Goal: Transaction & Acquisition: Download file/media

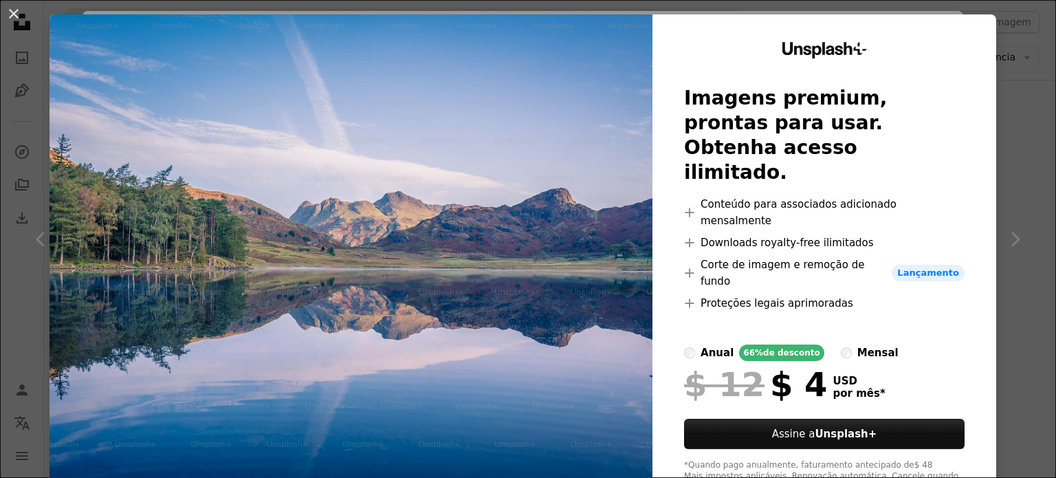
scroll to position [29, 0]
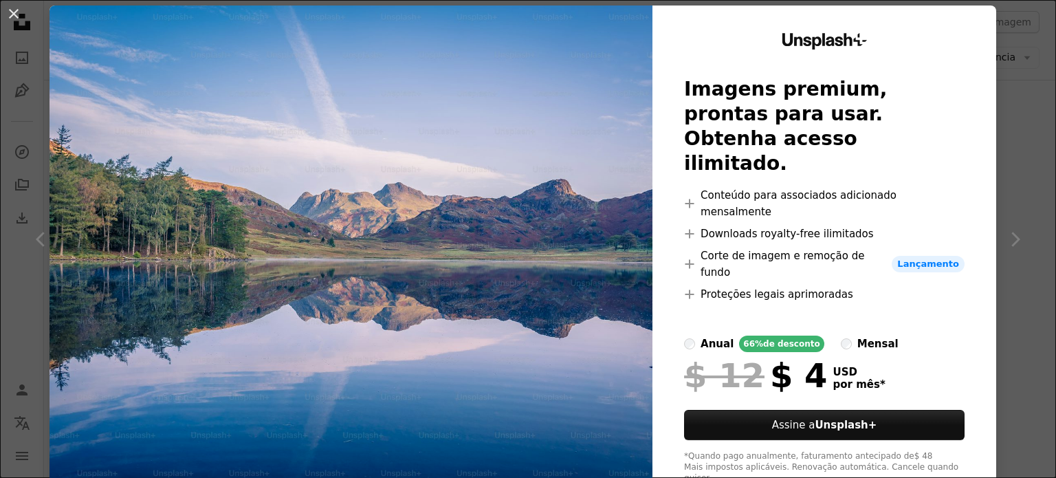
click at [1007, 126] on div "An X shape Unsplash+ Imagens premium, prontas para usar. Obtenha acesso ilimita…" at bounding box center [528, 239] width 1056 height 478
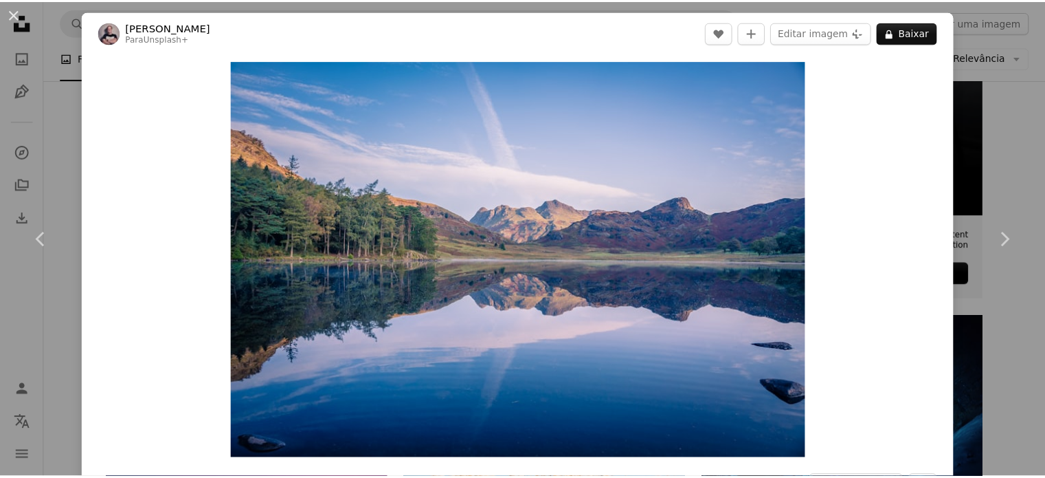
scroll to position [69, 0]
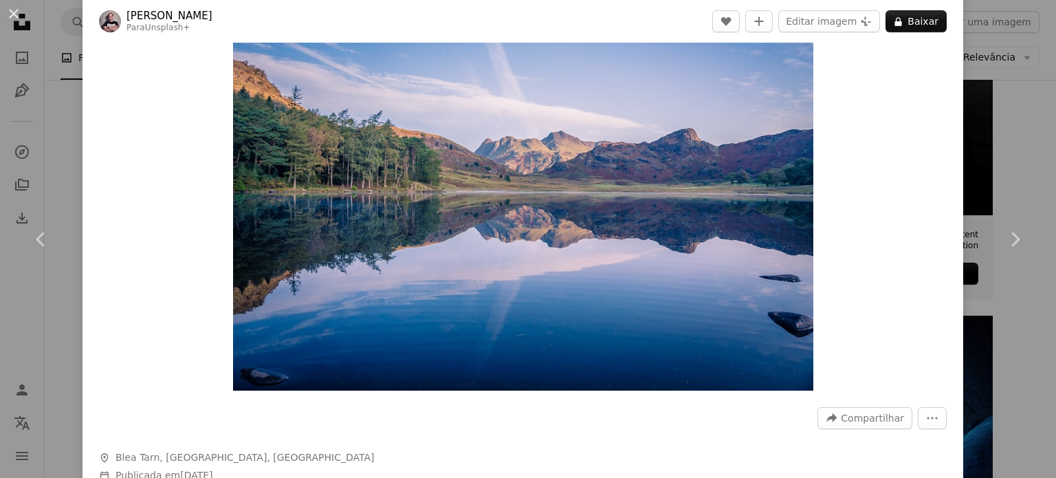
click at [970, 111] on div "An X shape Chevron left Chevron right Jonny Gios Para Unsplash+ A heart A plus …" at bounding box center [528, 239] width 1056 height 478
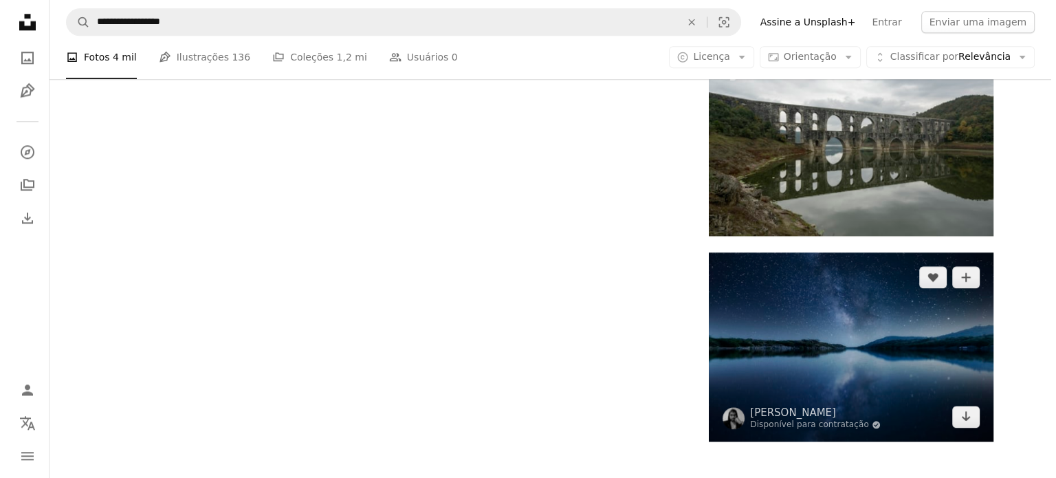
scroll to position [1856, 0]
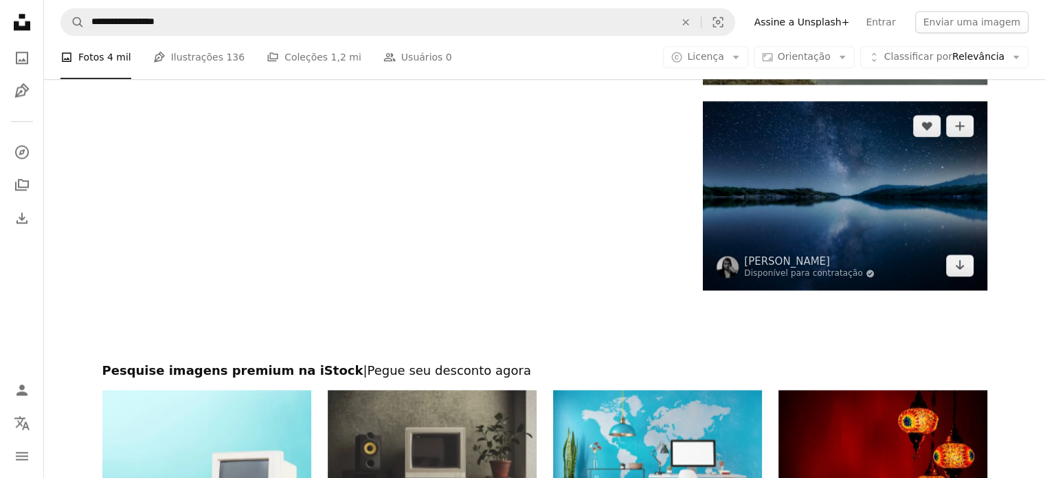
click at [847, 202] on img at bounding box center [845, 195] width 284 height 189
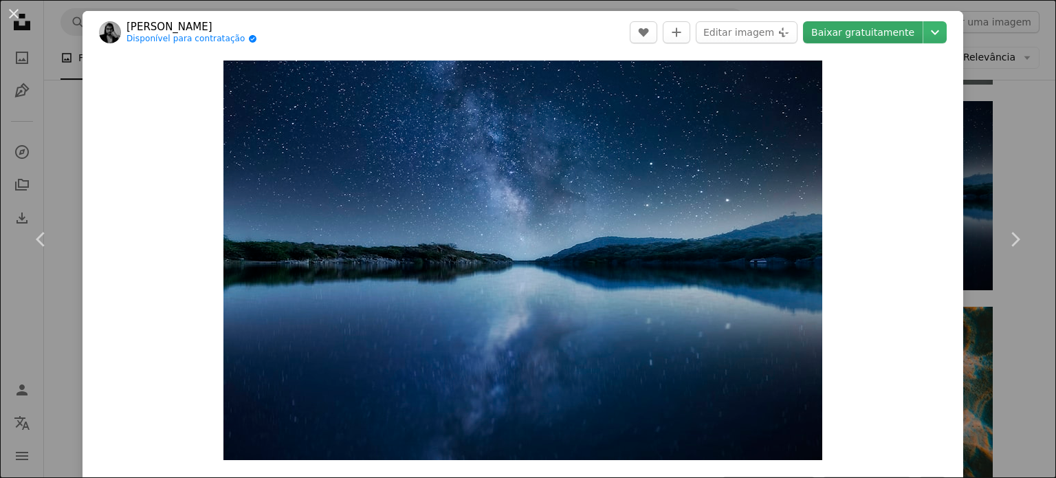
click at [850, 30] on link "Baixar gratuitamente" at bounding box center [863, 32] width 120 height 22
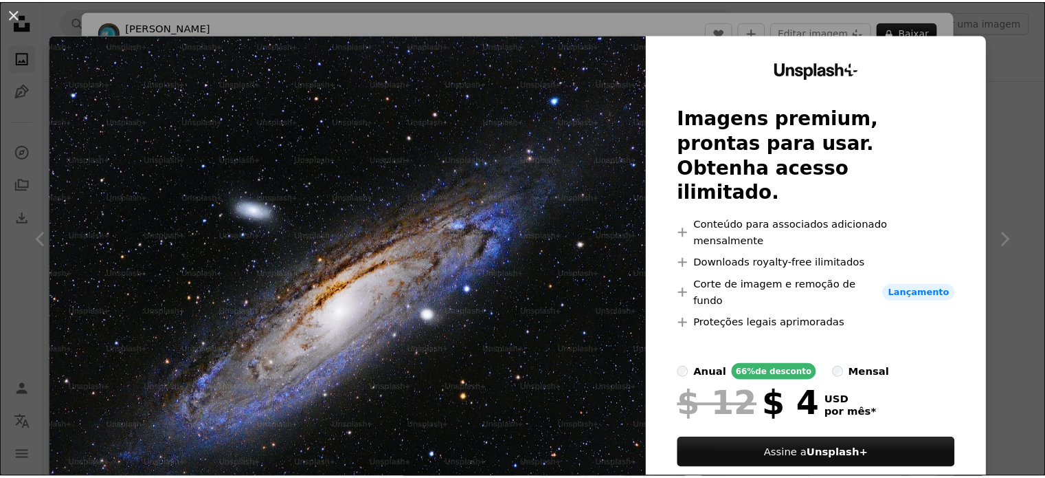
scroll to position [1168, 0]
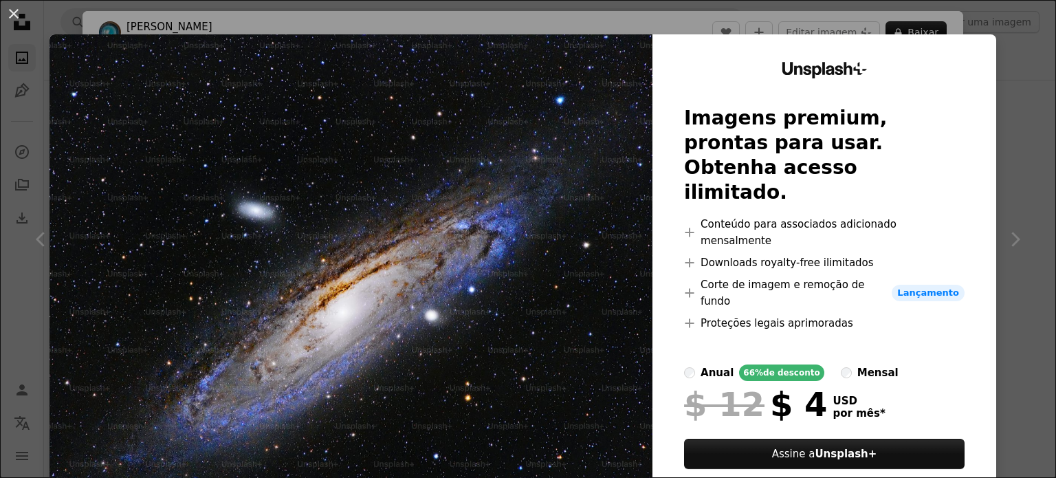
click at [988, 94] on div "An X shape Unsplash+ Imagens premium, prontas para usar. Obtenha acesso ilimita…" at bounding box center [528, 239] width 1056 height 478
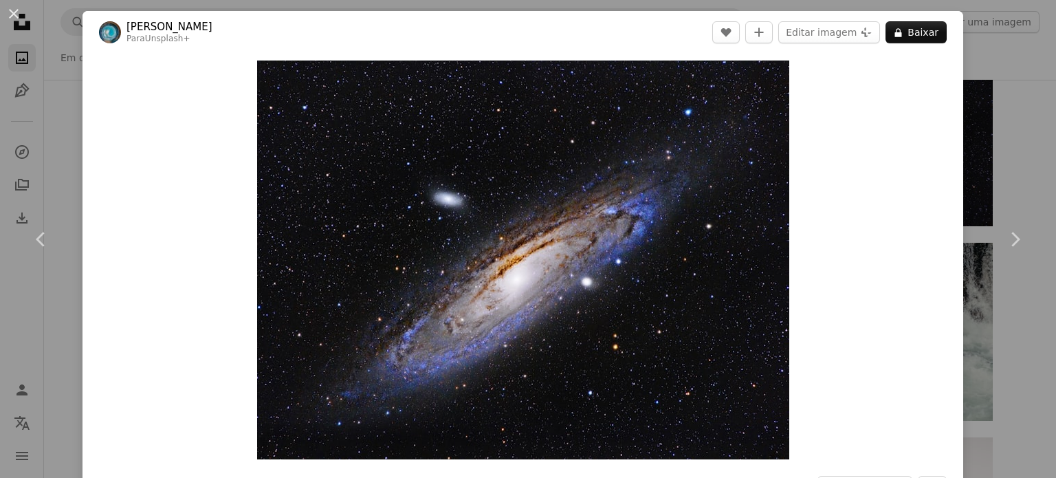
click at [58, 70] on div "An X shape Chevron left Chevron right [PERSON_NAME] Para Unsplash+ A heart A pl…" at bounding box center [528, 239] width 1056 height 478
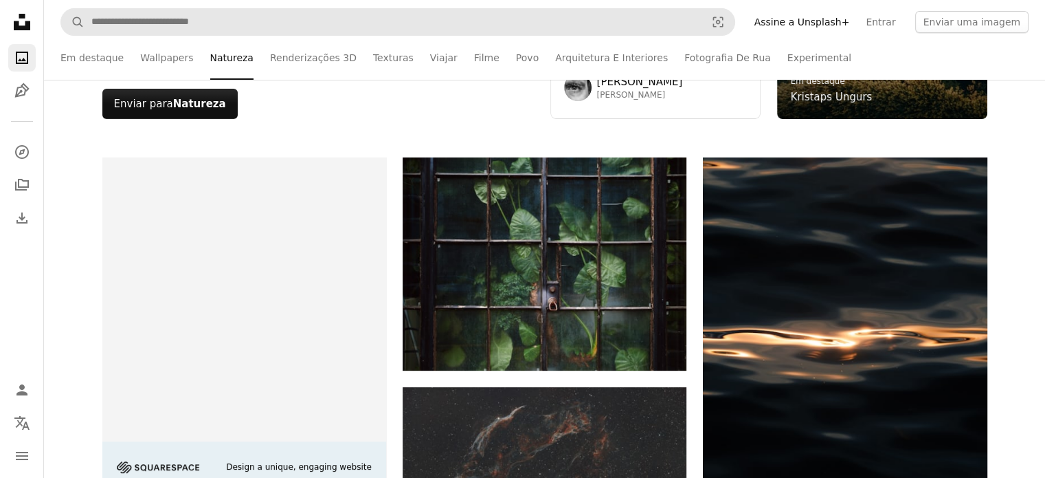
scroll to position [206, 0]
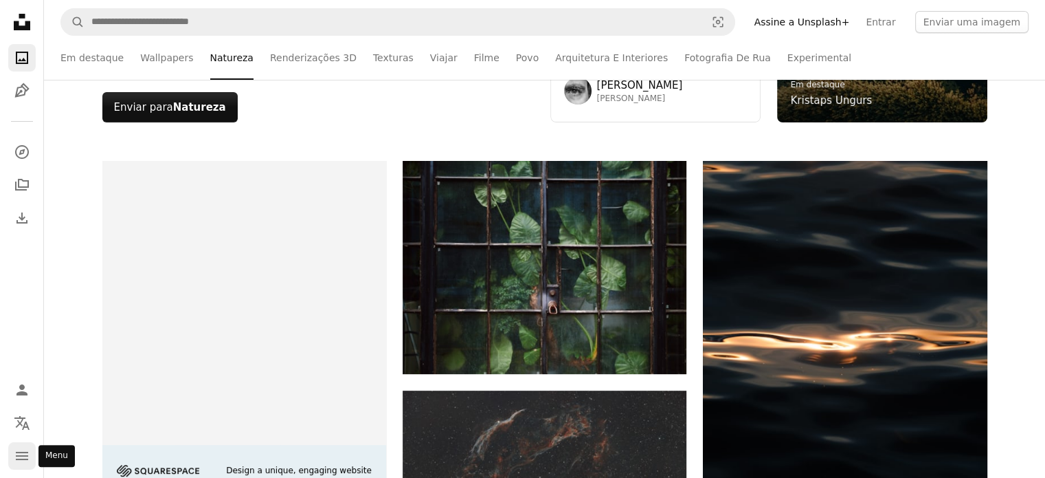
click at [23, 449] on icon "navigation menu" at bounding box center [22, 455] width 16 height 16
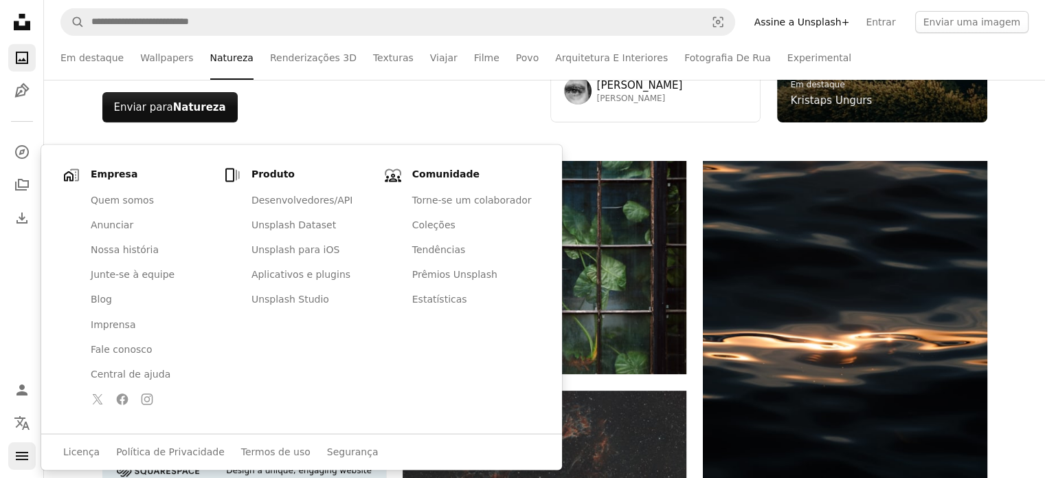
click at [23, 449] on icon "navigation menu" at bounding box center [22, 455] width 16 height 16
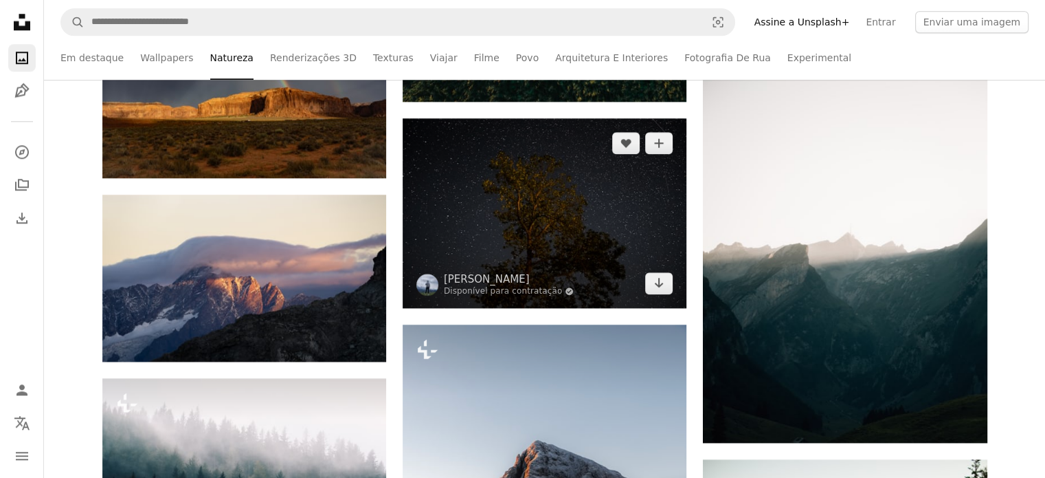
scroll to position [1581, 0]
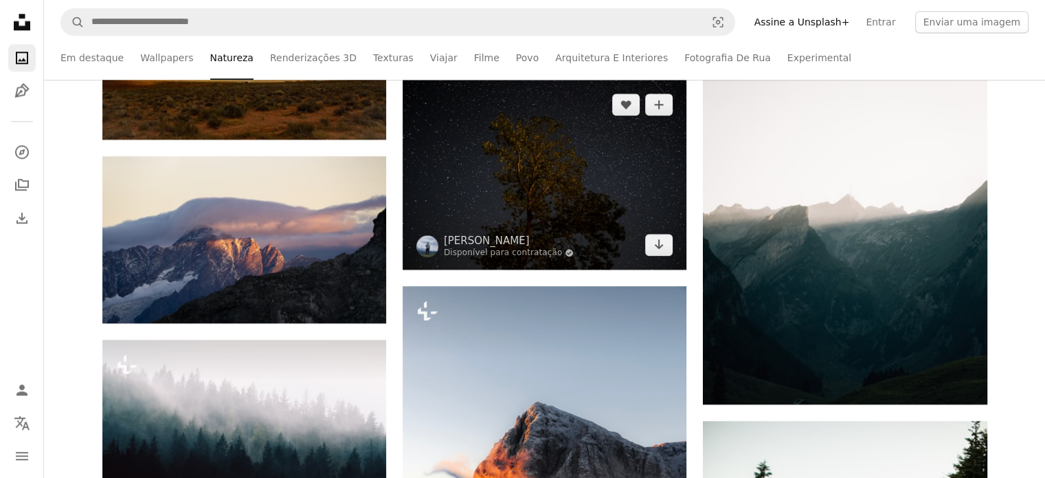
click at [583, 187] on img at bounding box center [545, 174] width 284 height 189
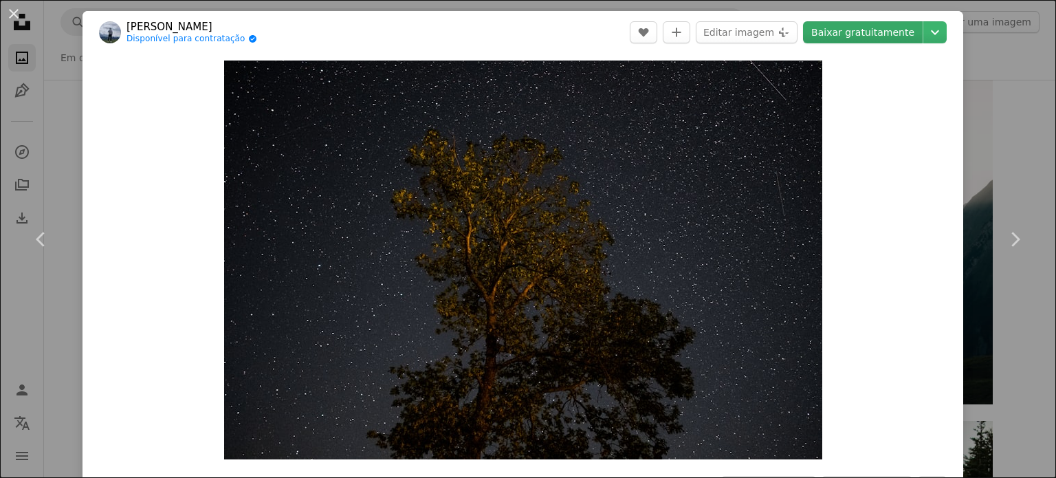
click at [858, 38] on link "Baixar gratuitamente" at bounding box center [863, 32] width 120 height 22
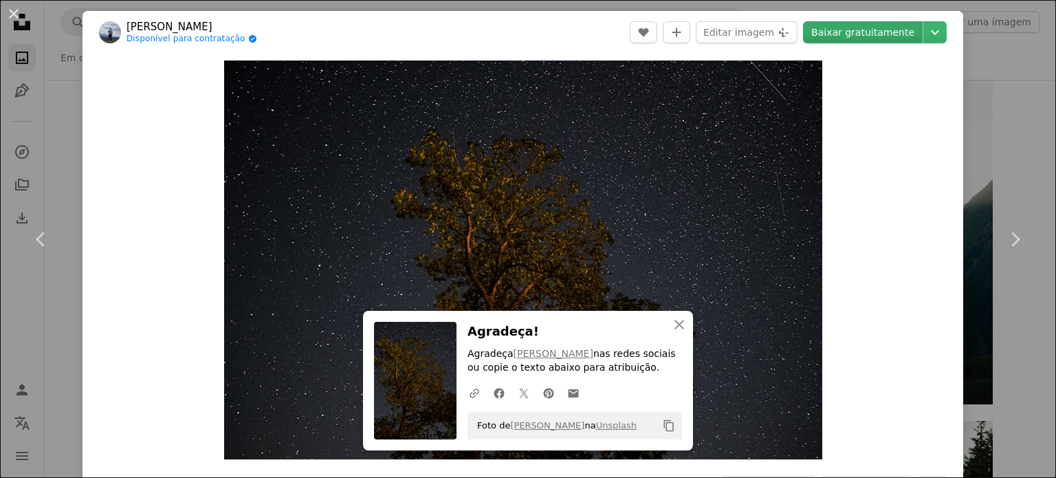
click at [841, 35] on link "Baixar gratuitamente" at bounding box center [863, 32] width 120 height 22
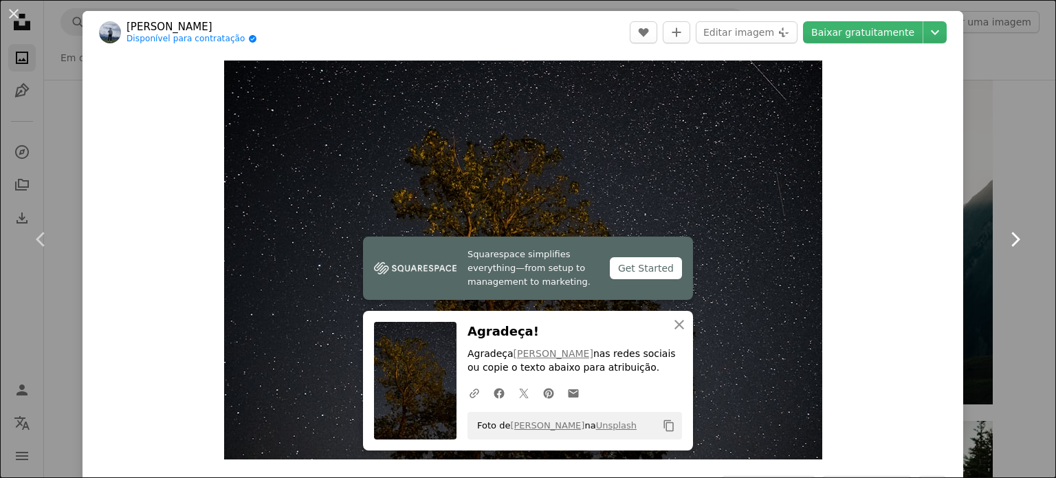
click at [1004, 181] on link "Chevron right" at bounding box center [1014, 239] width 82 height 132
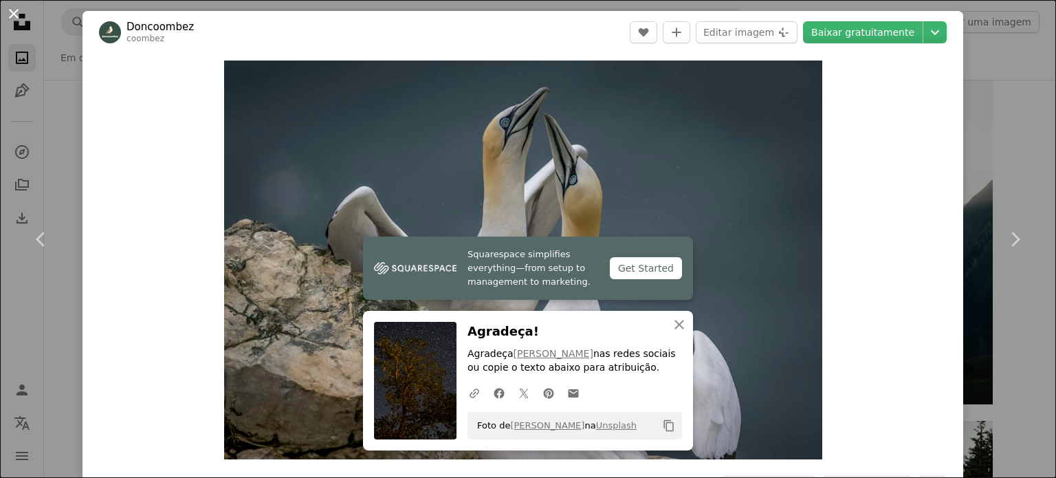
click at [14, 16] on button "An X shape" at bounding box center [13, 13] width 16 height 16
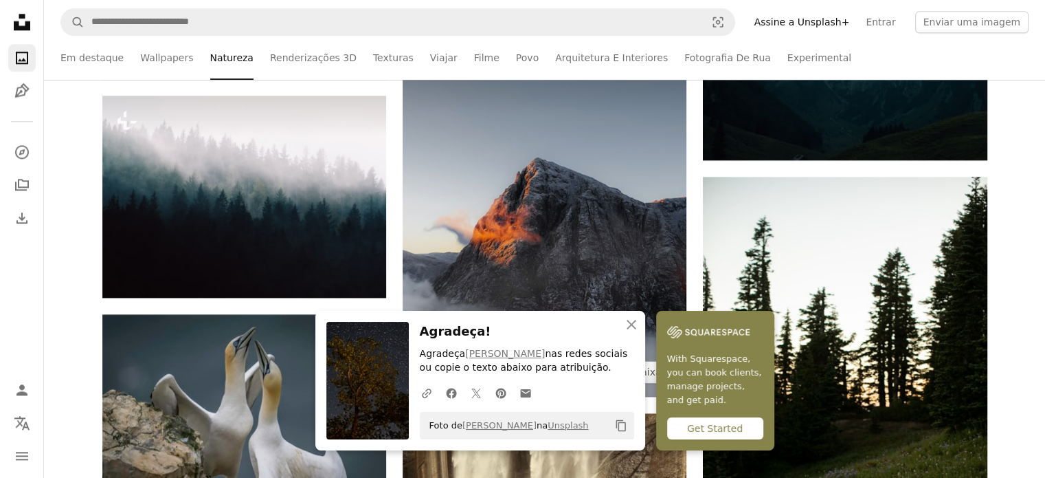
scroll to position [1856, 0]
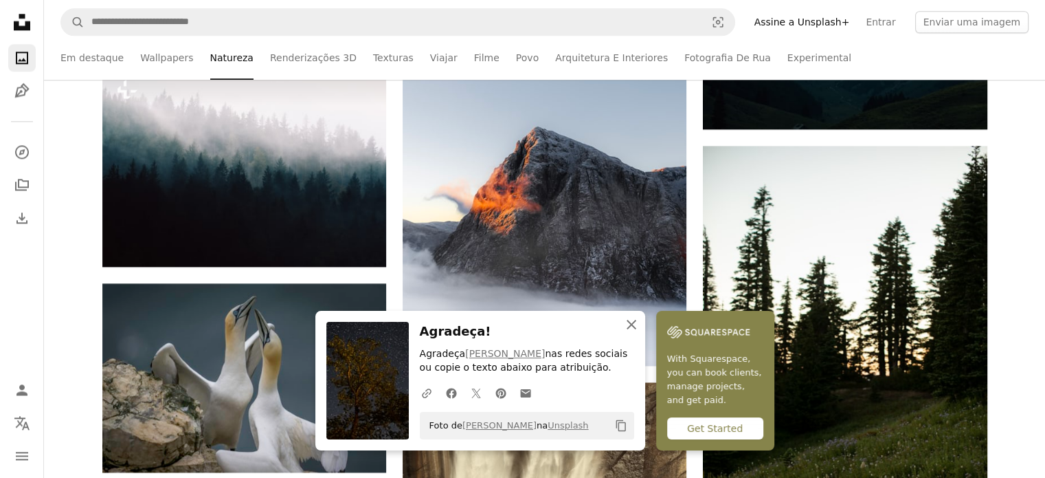
click at [634, 325] on icon "An X shape" at bounding box center [631, 324] width 16 height 16
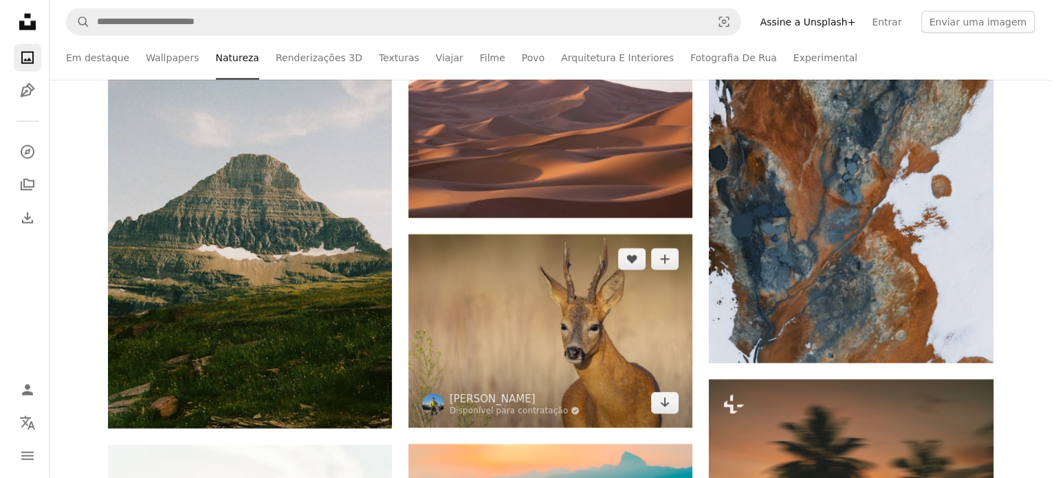
scroll to position [8797, 0]
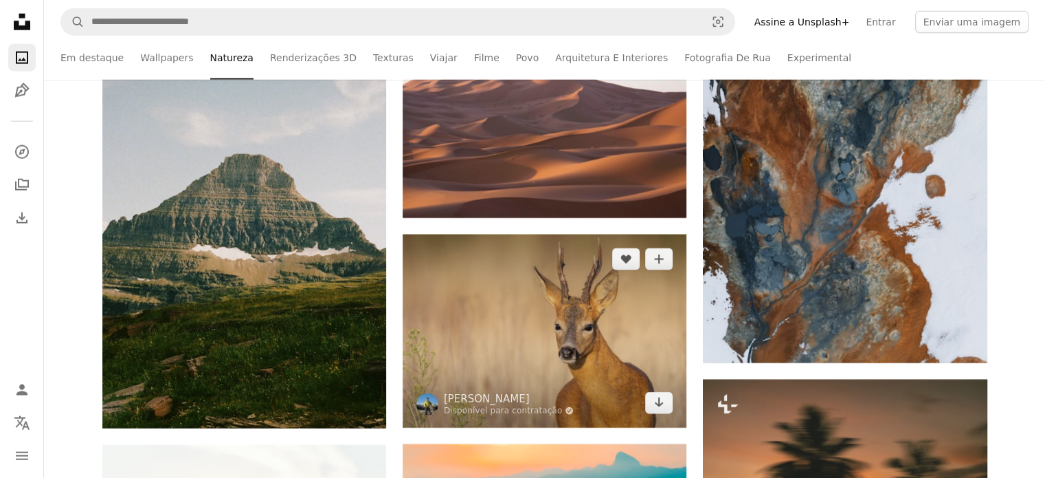
click at [602, 335] on img at bounding box center [545, 330] width 284 height 193
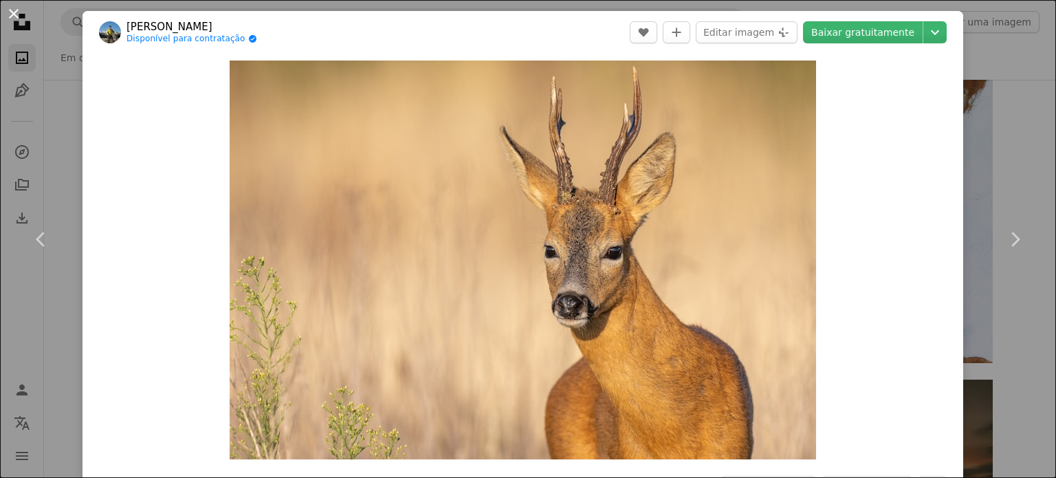
click at [14, 11] on button "An X shape" at bounding box center [13, 13] width 16 height 16
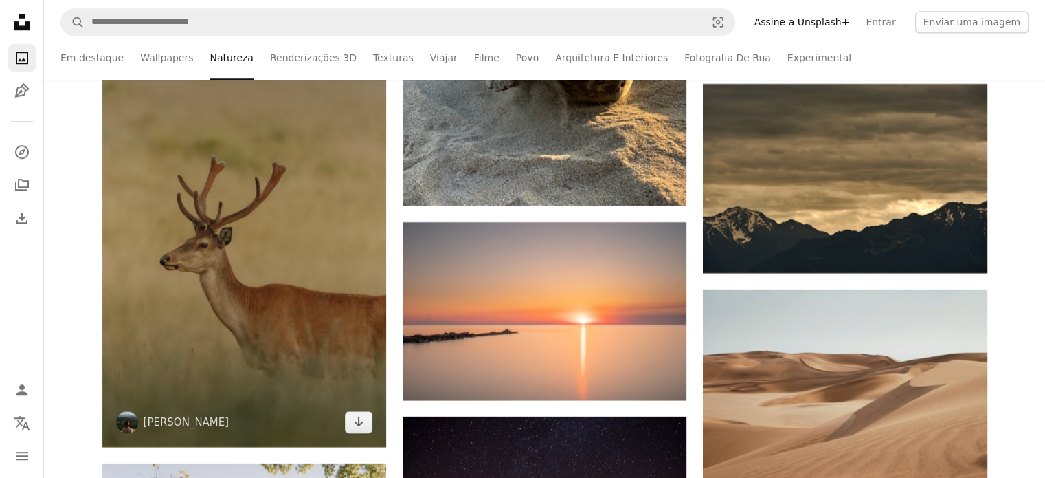
scroll to position [11547, 0]
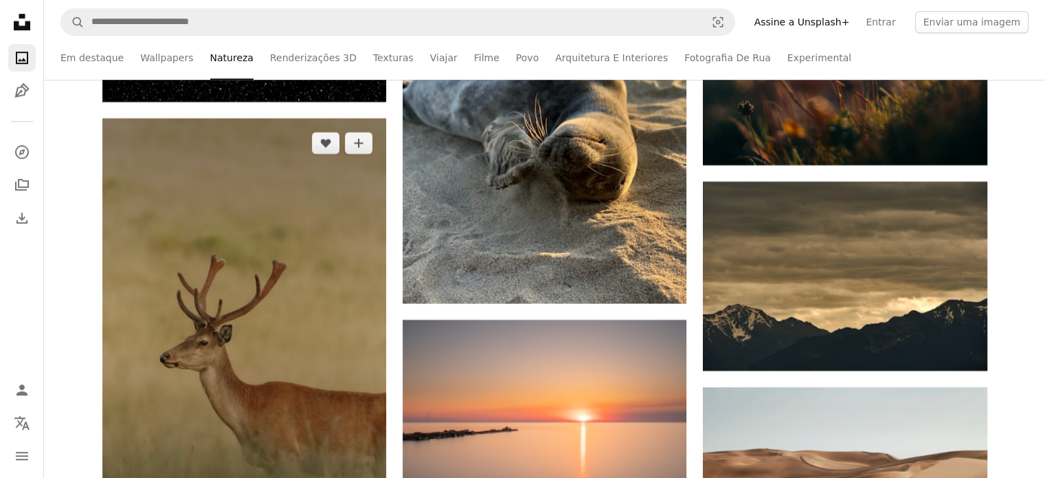
click at [278, 356] on img at bounding box center [244, 331] width 284 height 426
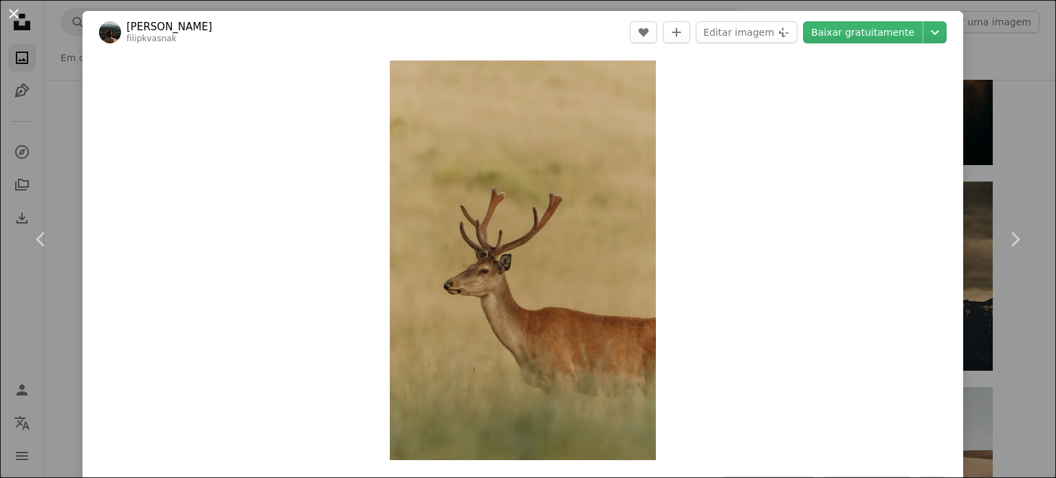
click at [19, 16] on button "An X shape" at bounding box center [13, 13] width 16 height 16
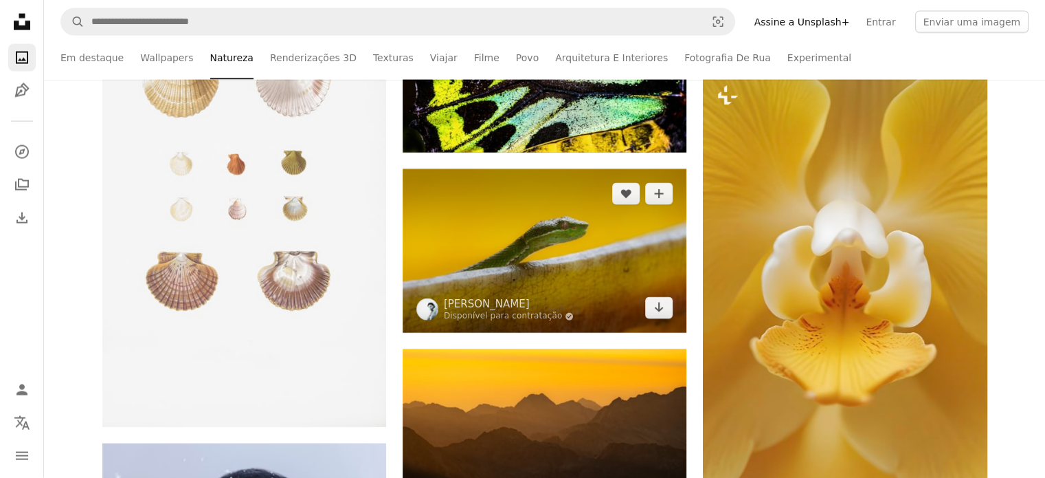
scroll to position [13540, 0]
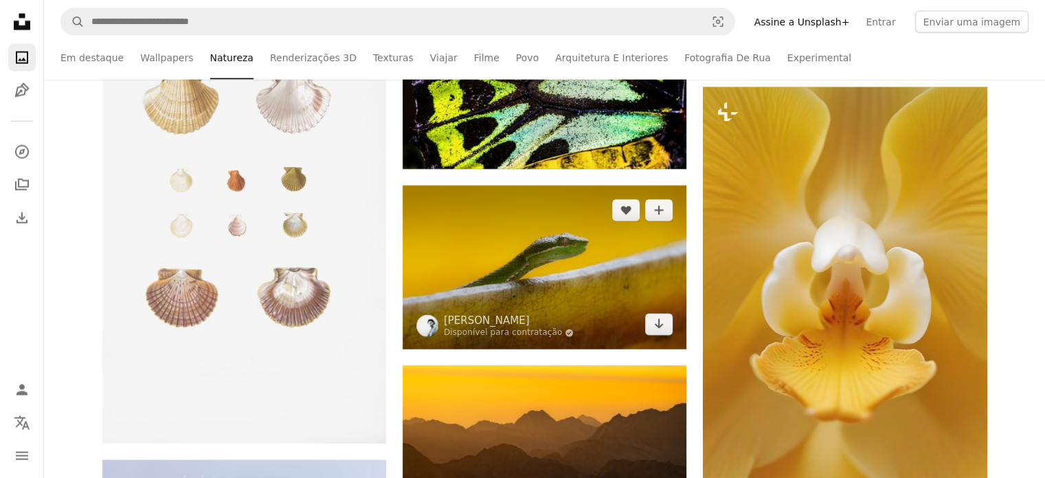
click at [596, 265] on img at bounding box center [545, 268] width 284 height 164
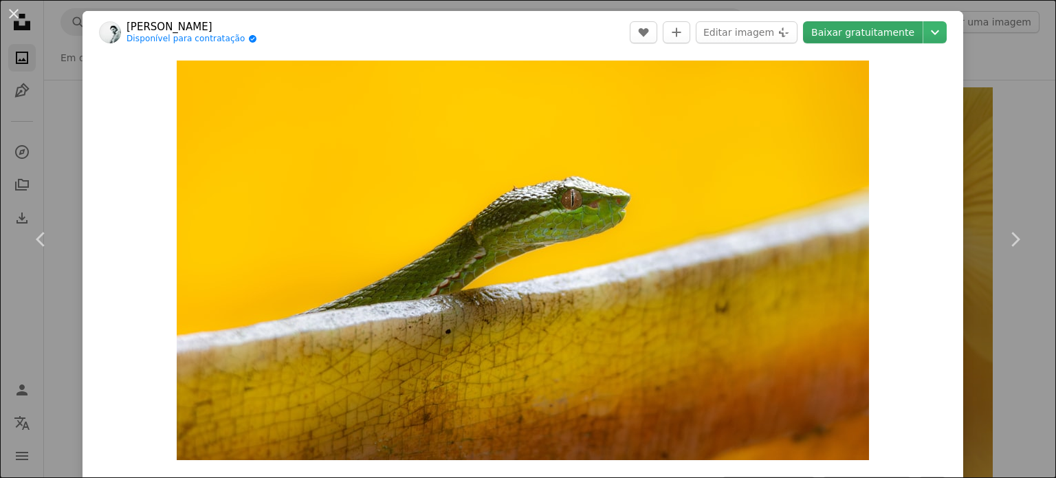
click at [871, 33] on link "Baixar gratuitamente" at bounding box center [863, 32] width 120 height 22
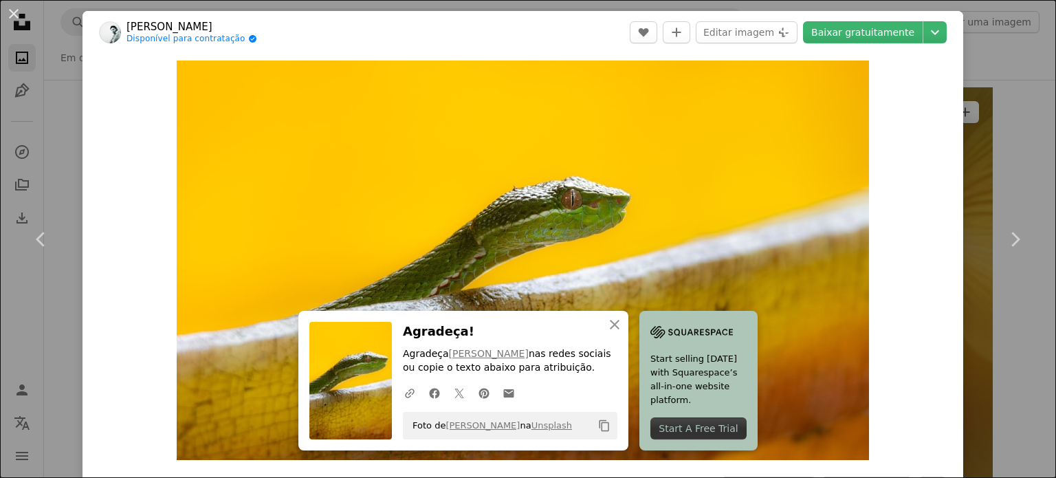
click at [973, 304] on div "An X shape Chevron left Chevron right An X shape Fechar Agradeça! Agradeça [PER…" at bounding box center [528, 239] width 1056 height 478
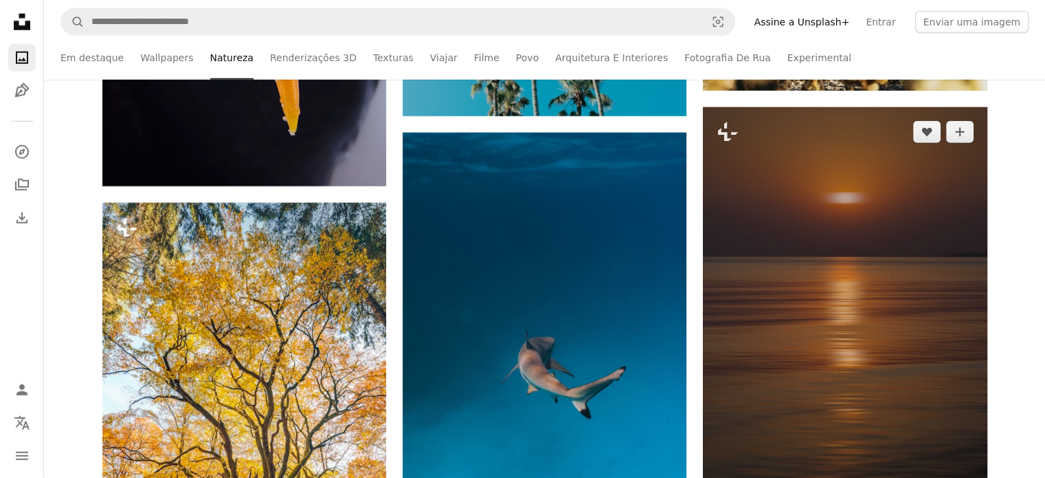
scroll to position [14296, 0]
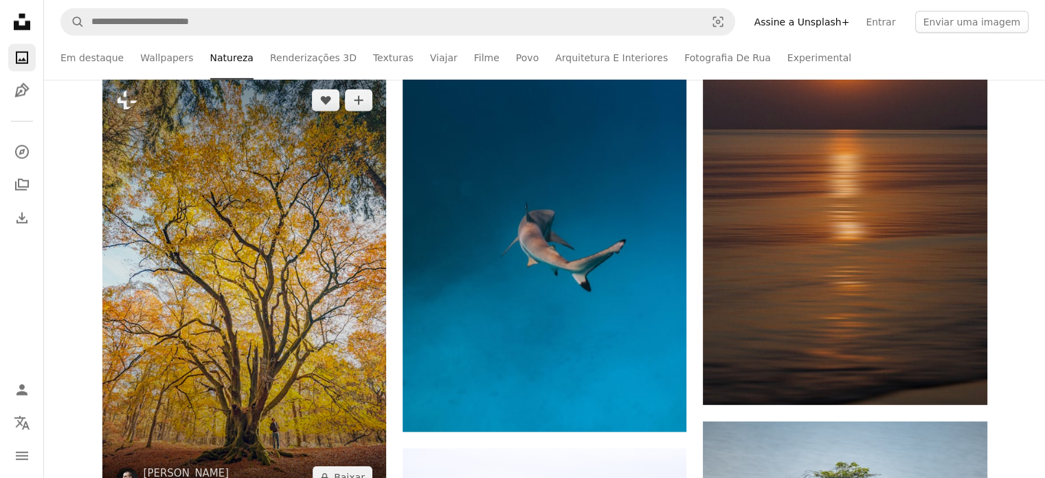
click at [260, 346] on img at bounding box center [244, 289] width 284 height 426
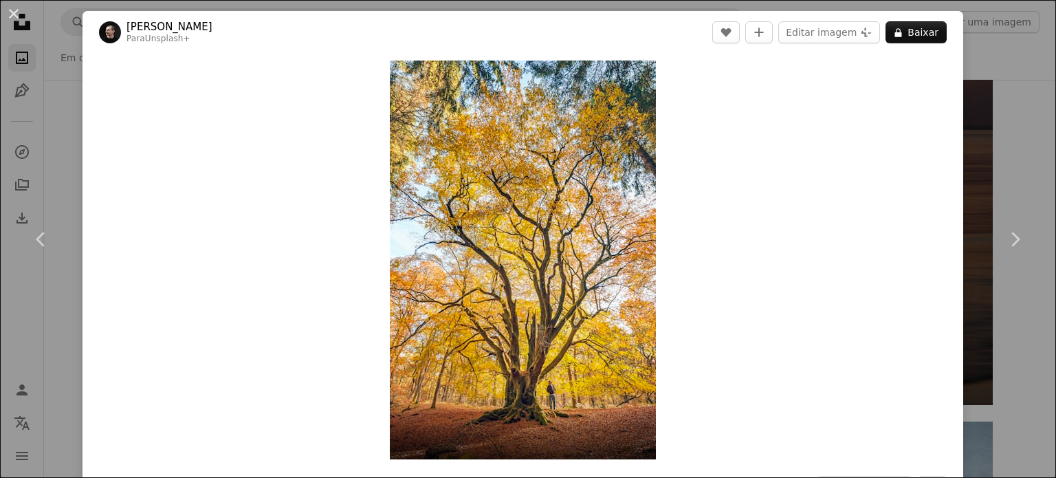
click at [11, 16] on button "An X shape" at bounding box center [13, 13] width 16 height 16
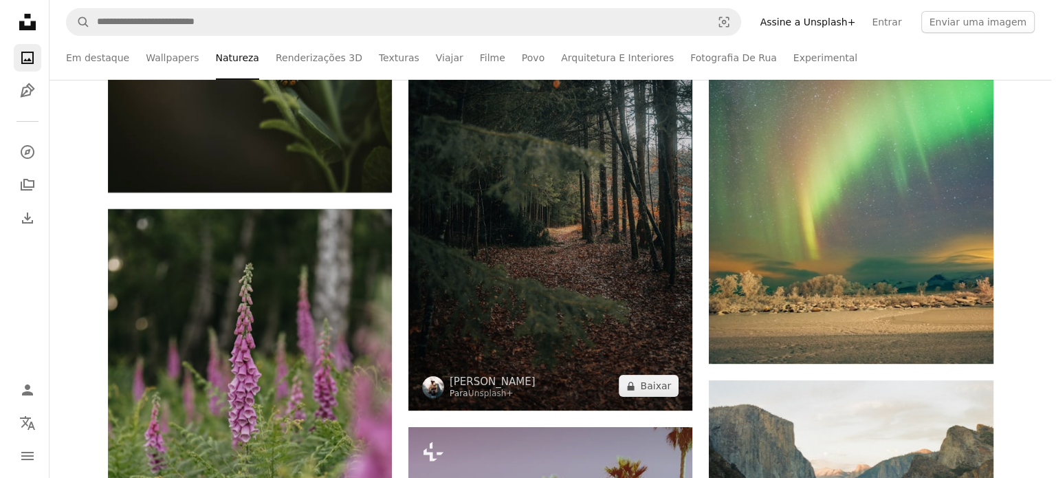
scroll to position [5498, 0]
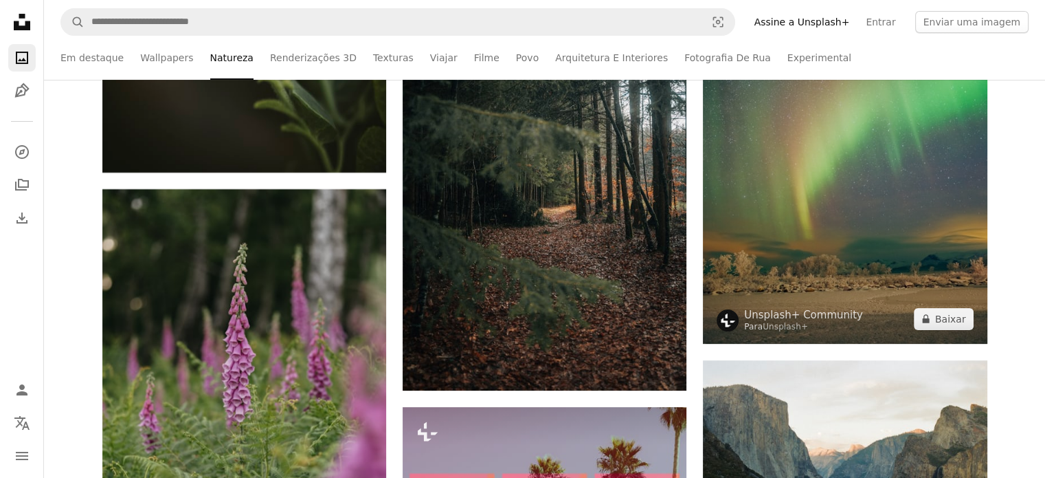
click at [825, 169] on img at bounding box center [845, 130] width 284 height 427
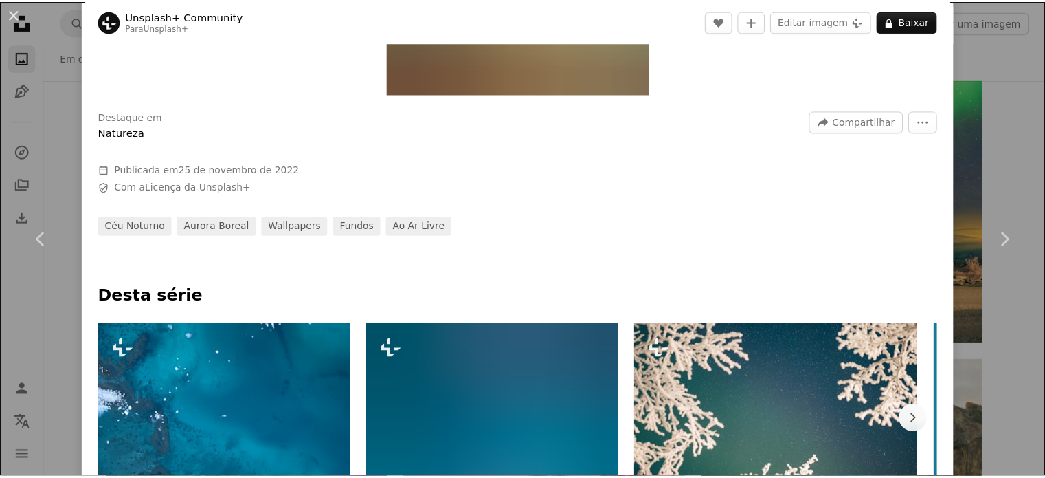
scroll to position [69, 0]
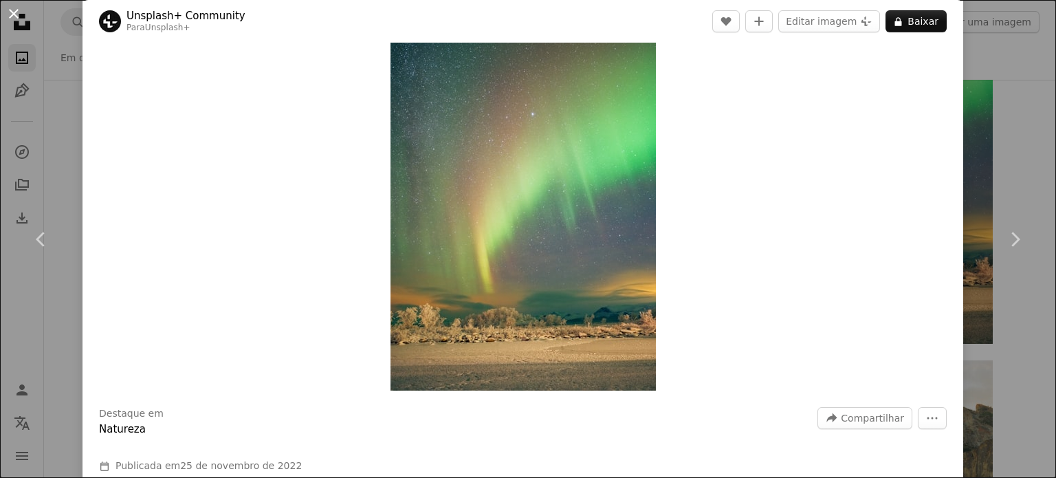
click at [14, 5] on button "An X shape" at bounding box center [13, 13] width 16 height 16
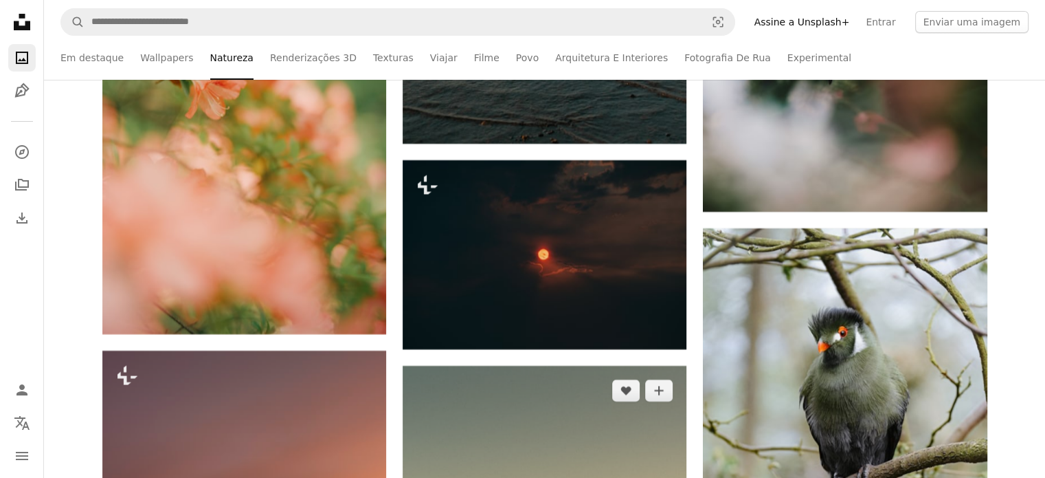
scroll to position [10791, 0]
